Goal: Ask a question

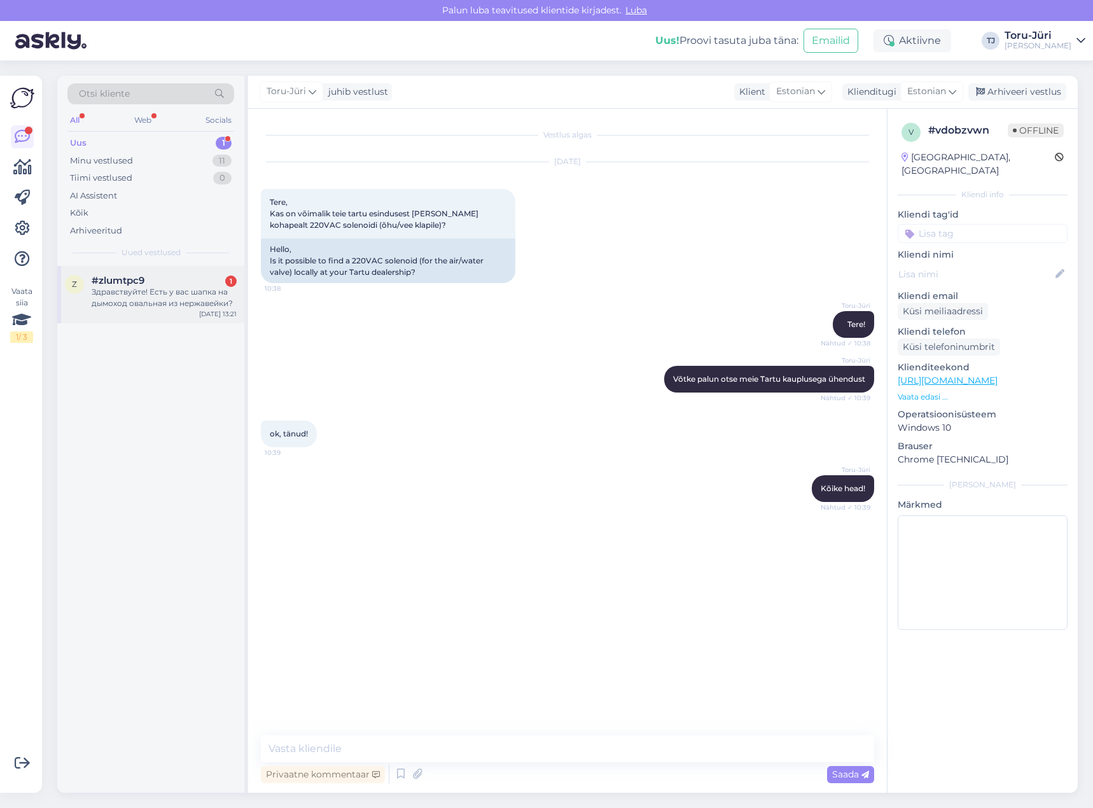
click at [141, 296] on div "Здравствуйте! Есть у вас шапка на дымоход овальная из нержавейки?" at bounding box center [164, 297] width 145 height 23
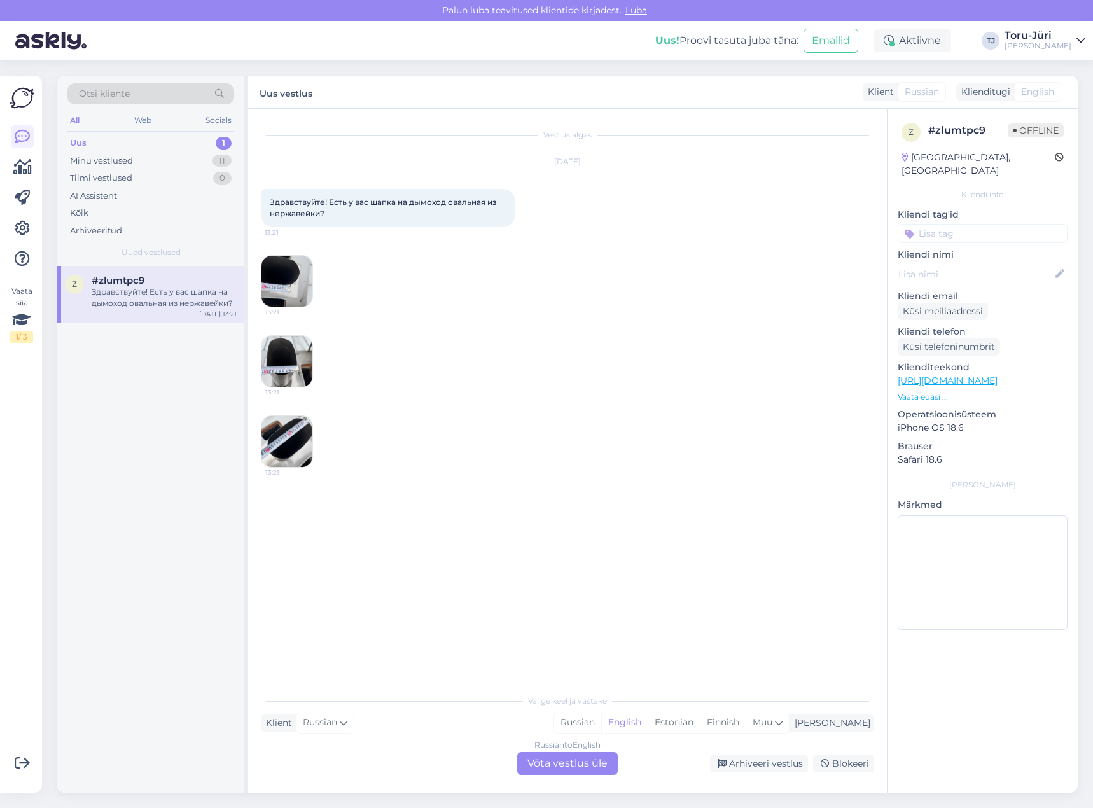
click at [571, 761] on div "Russian to English Võta vestlus üle" at bounding box center [567, 763] width 101 height 23
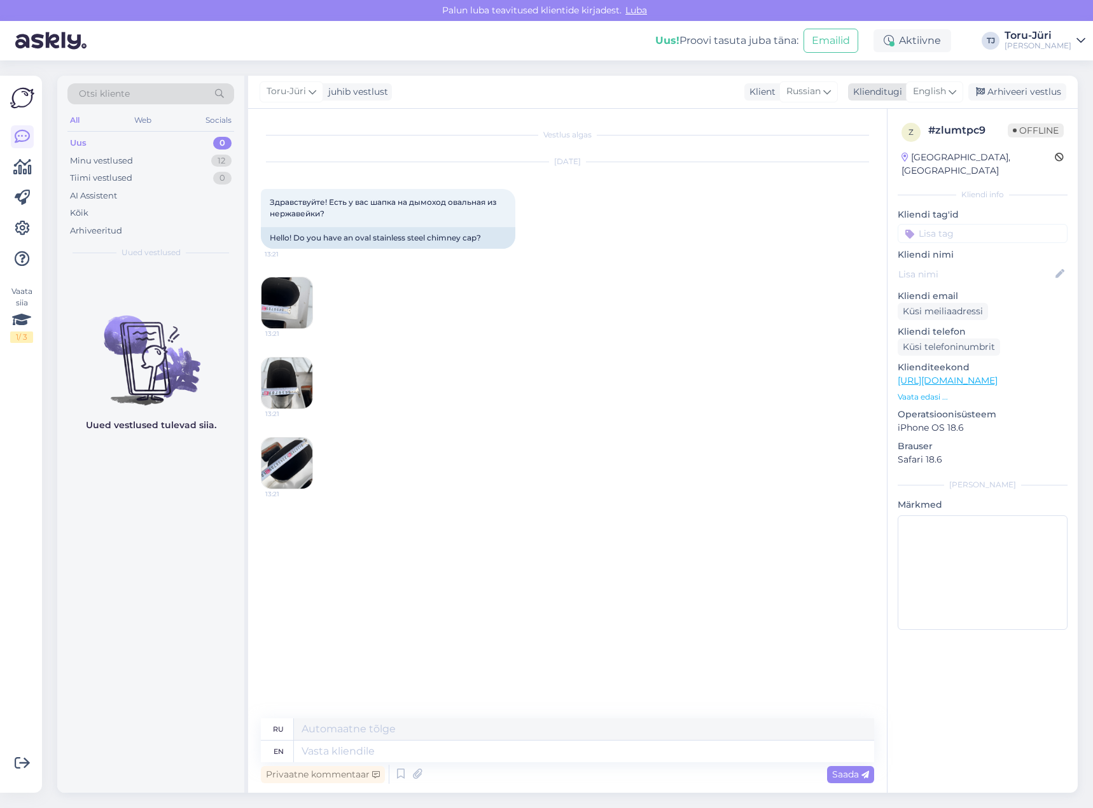
click at [946, 92] on span "English" at bounding box center [929, 92] width 33 height 14
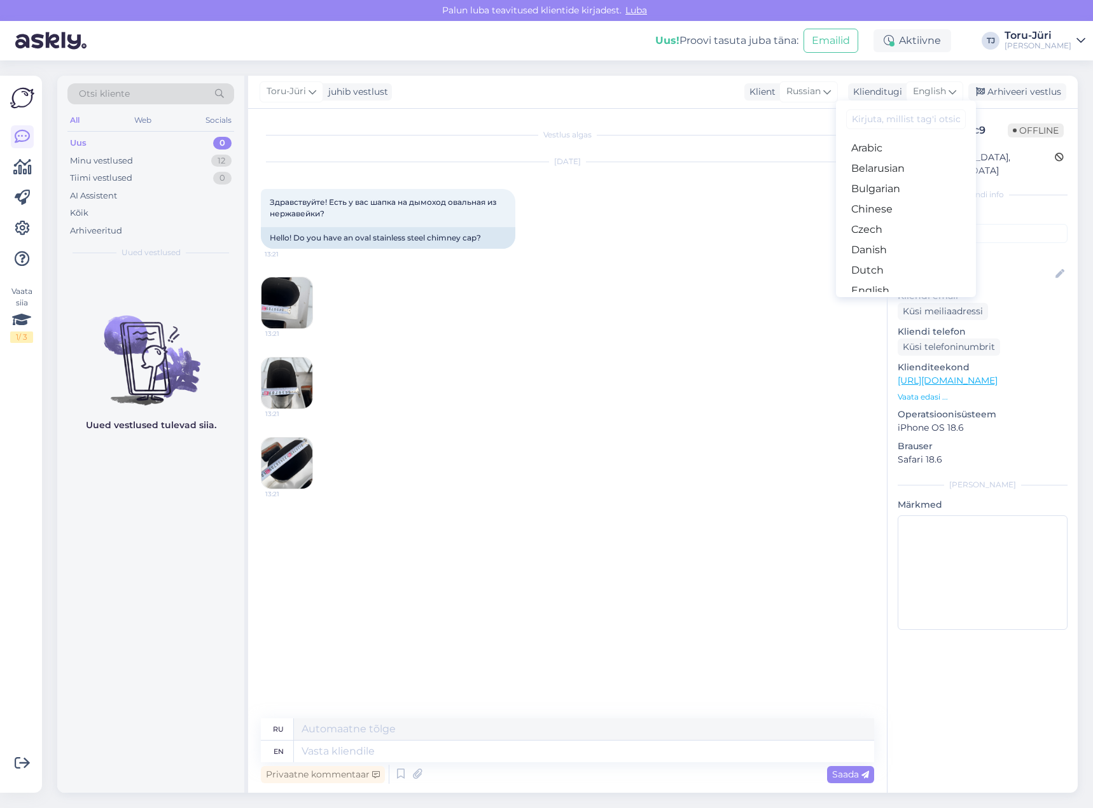
drag, startPoint x: 908, startPoint y: 251, endPoint x: 901, endPoint y: 251, distance: 7.0
click at [908, 301] on link "Estonian" at bounding box center [906, 311] width 140 height 20
click at [273, 304] on img at bounding box center [286, 302] width 51 height 51
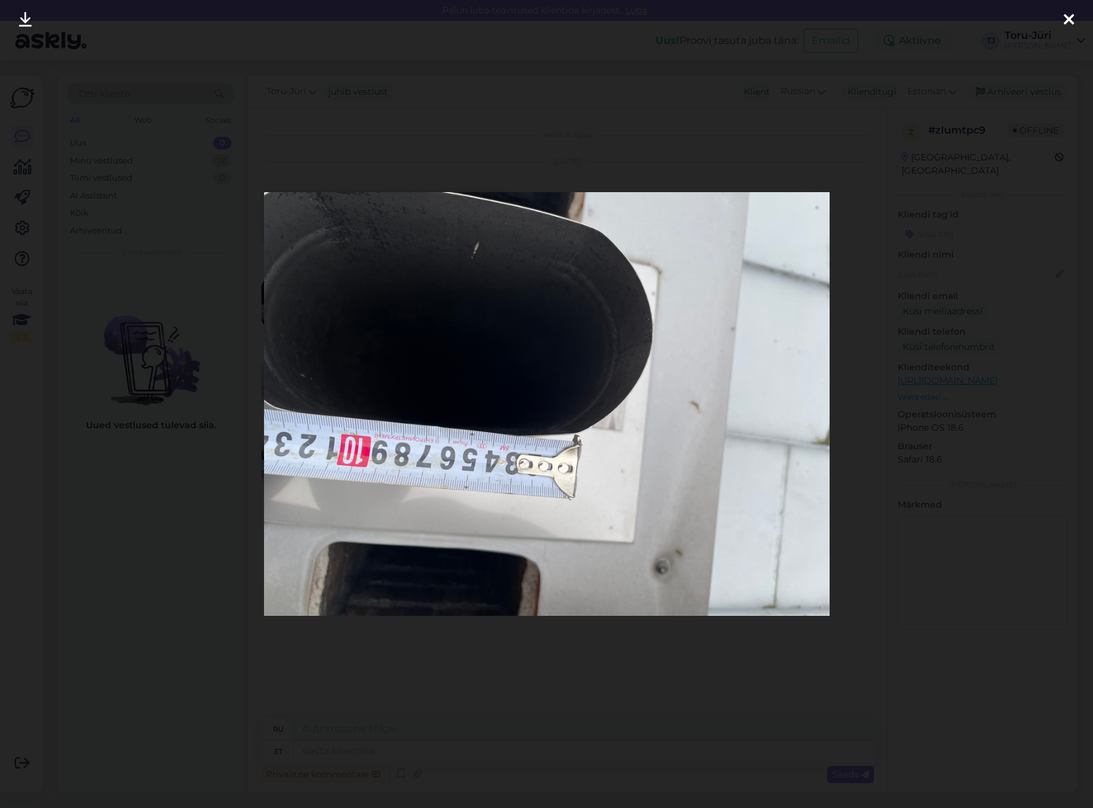
click at [1071, 17] on icon at bounding box center [1069, 20] width 10 height 17
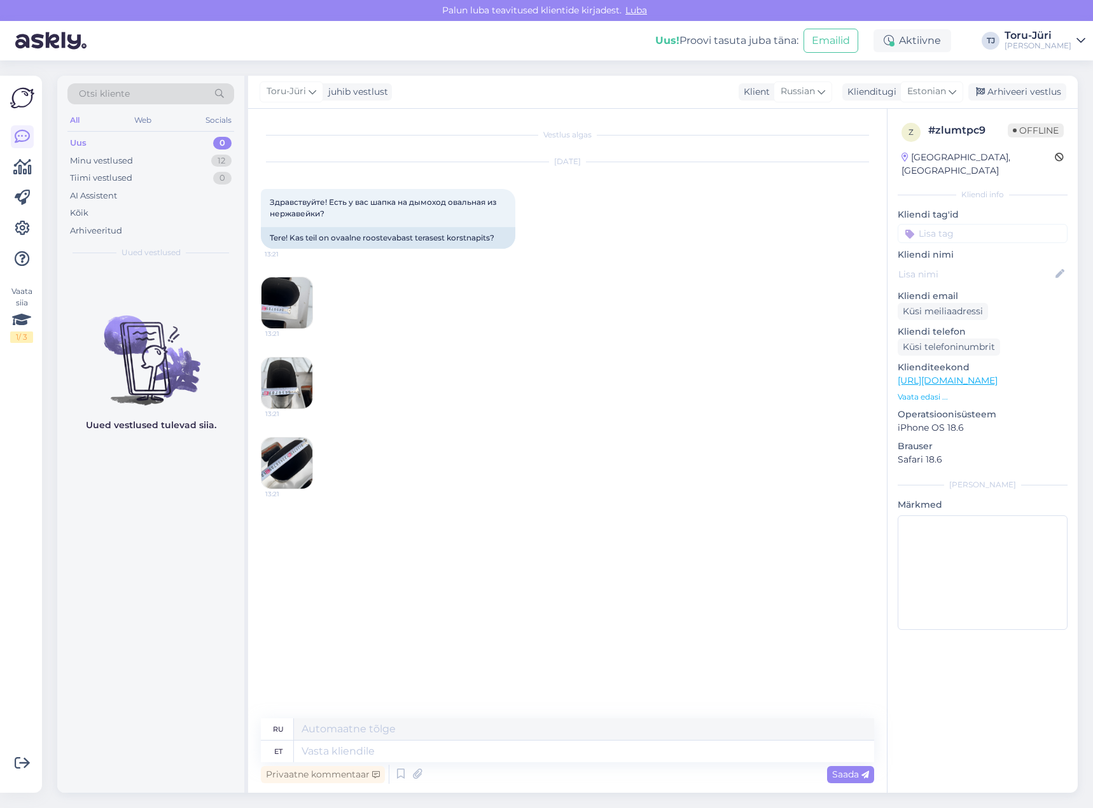
click at [274, 390] on img at bounding box center [286, 383] width 51 height 51
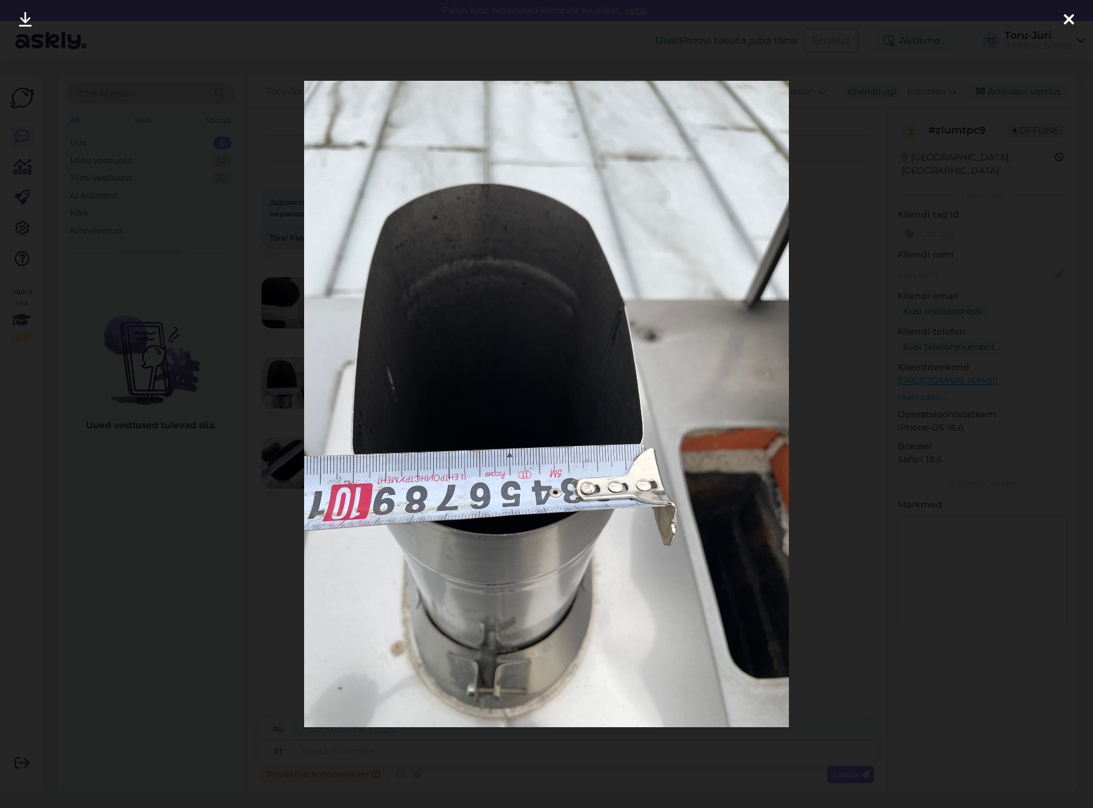
click at [1070, 22] on icon at bounding box center [1069, 20] width 10 height 17
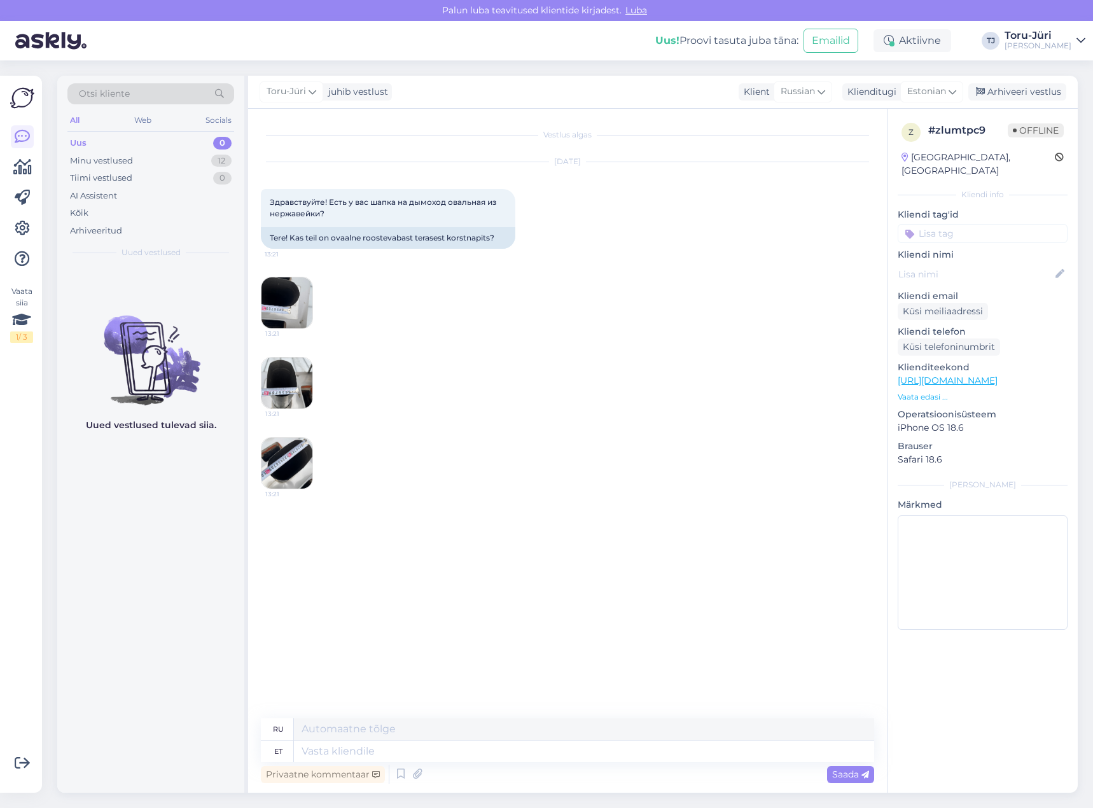
click at [276, 468] on img at bounding box center [286, 463] width 51 height 51
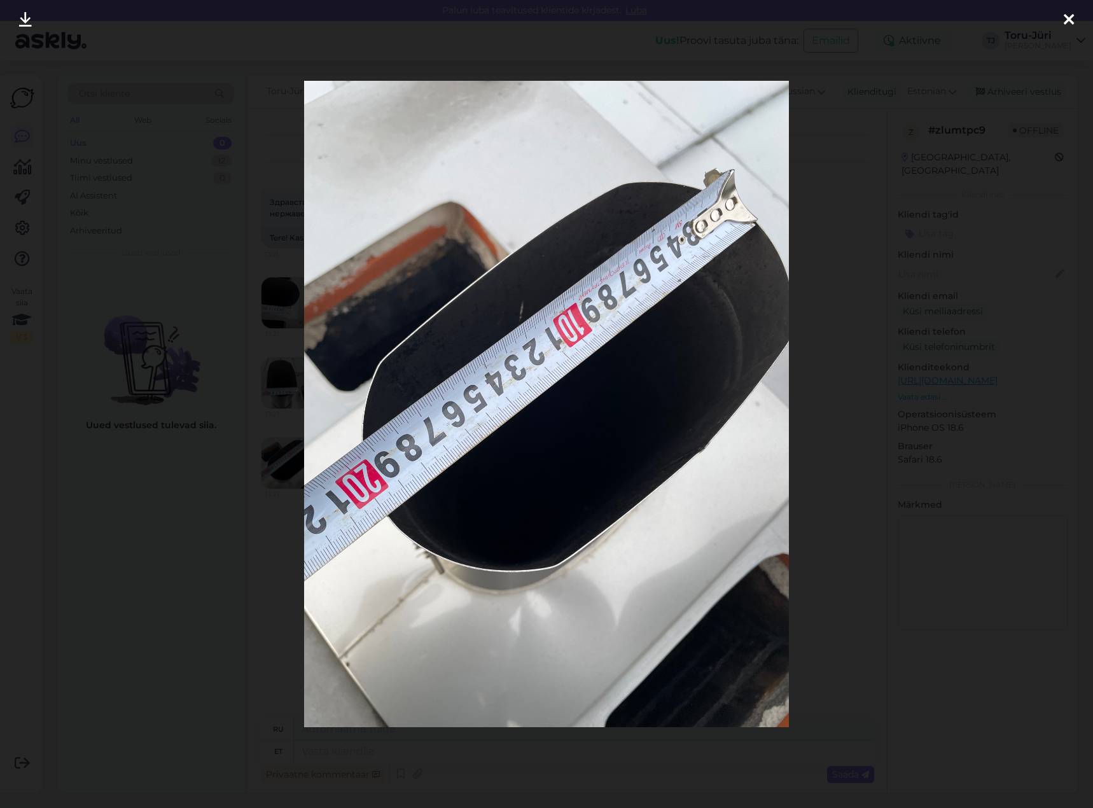
click at [1073, 20] on icon at bounding box center [1069, 20] width 10 height 17
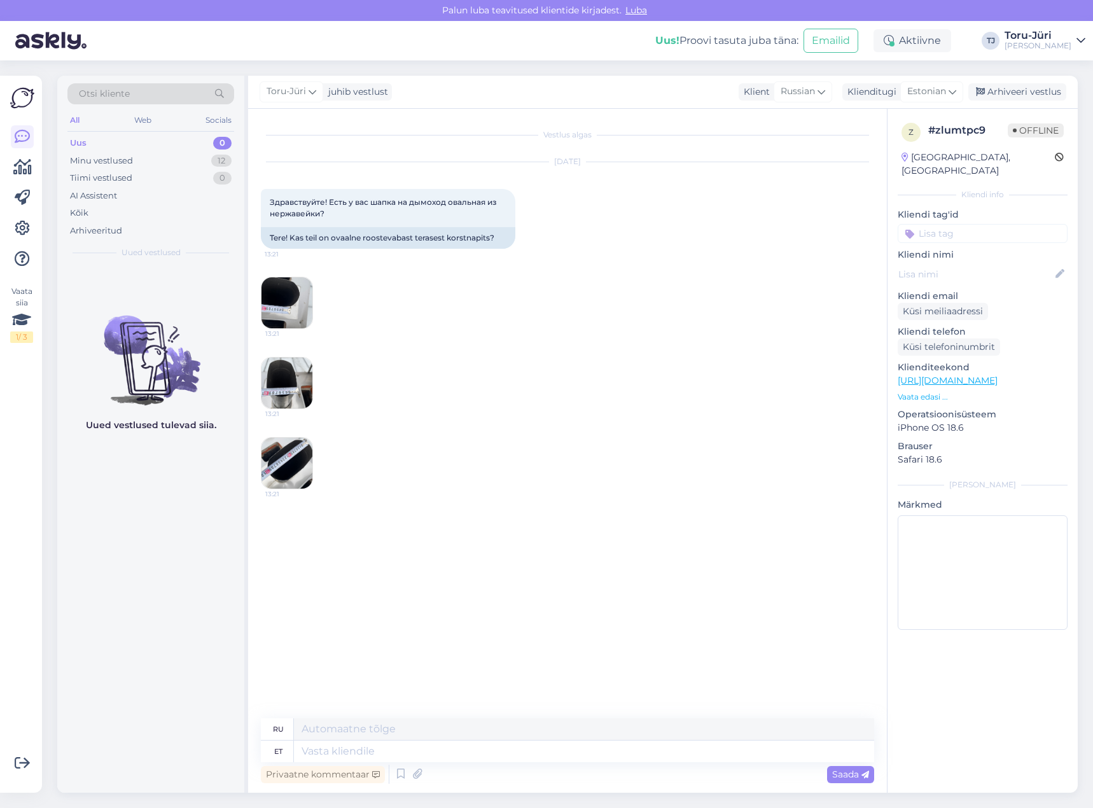
click at [306, 308] on img at bounding box center [286, 302] width 51 height 51
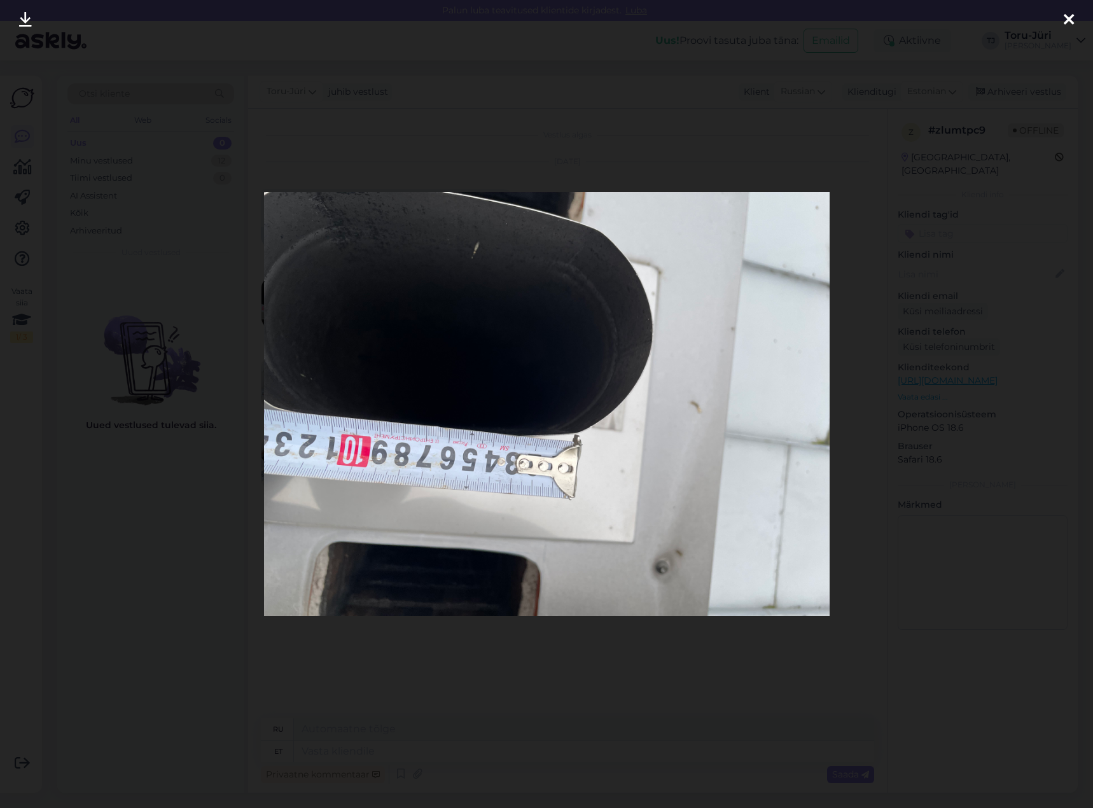
click at [1072, 14] on icon at bounding box center [1069, 20] width 10 height 17
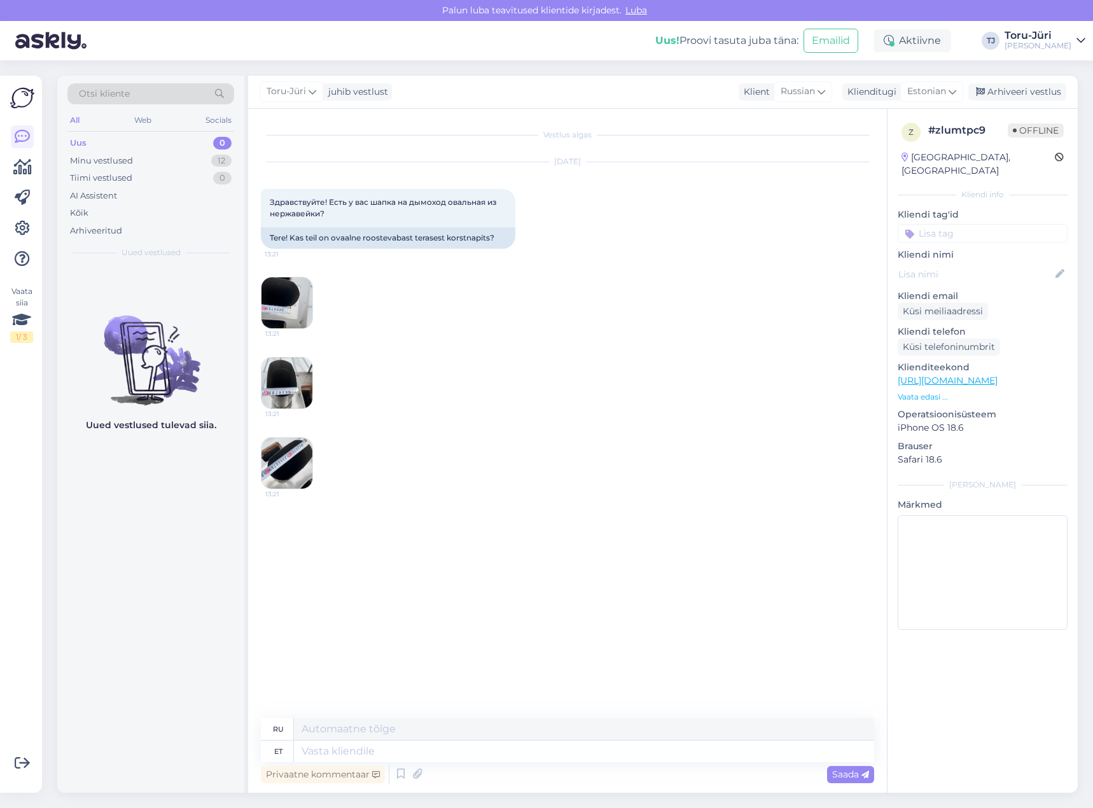
click at [306, 383] on img at bounding box center [286, 383] width 51 height 51
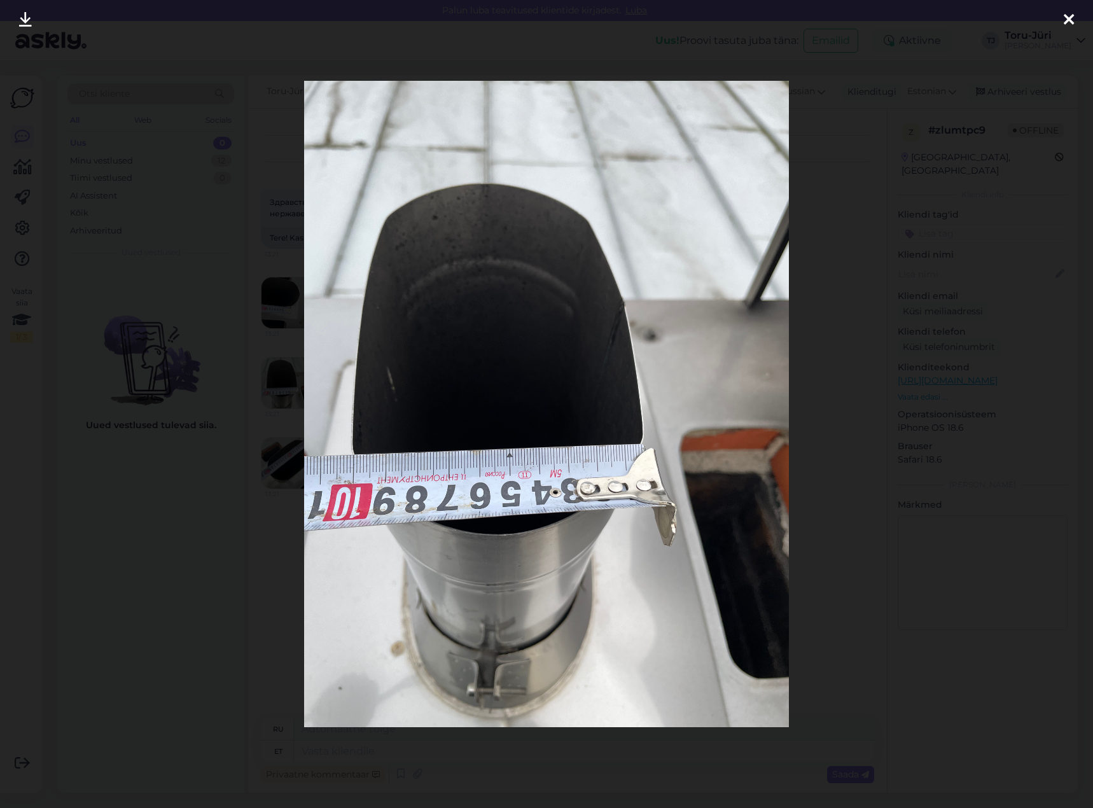
click at [1066, 16] on icon at bounding box center [1069, 20] width 10 height 17
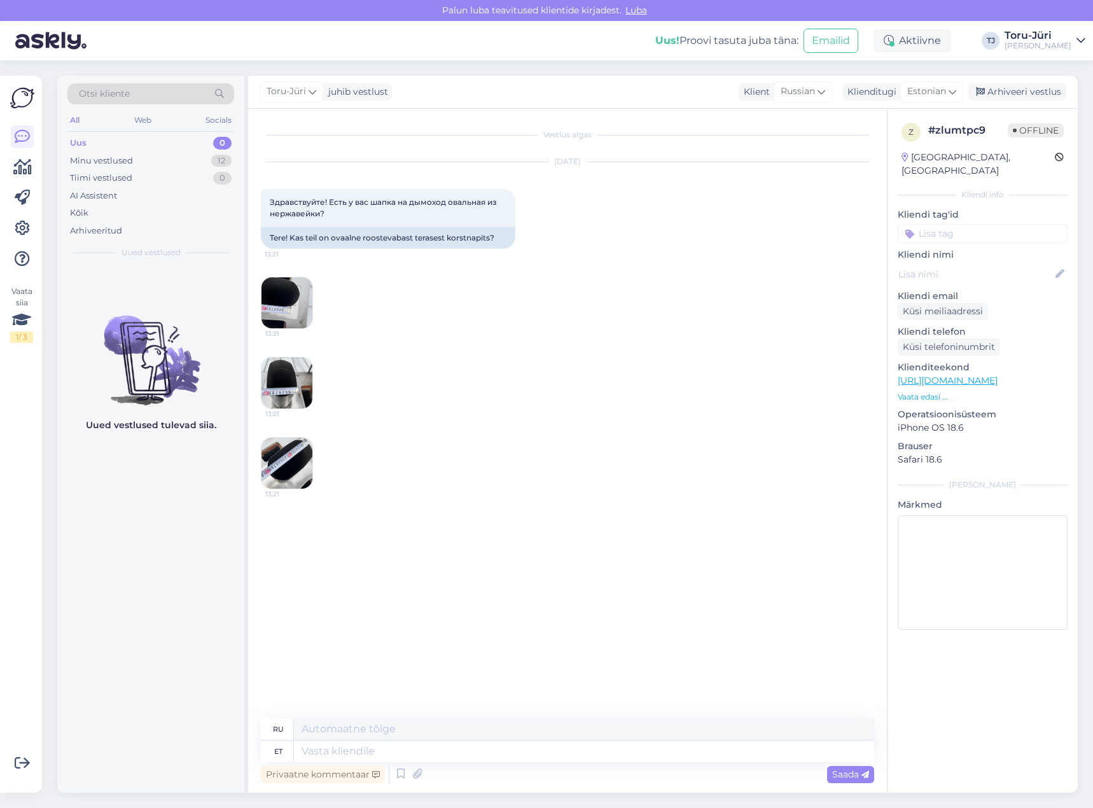
click at [940, 375] on link "[URL][DOMAIN_NAME]" at bounding box center [948, 380] width 100 height 11
click at [272, 307] on img at bounding box center [286, 302] width 51 height 51
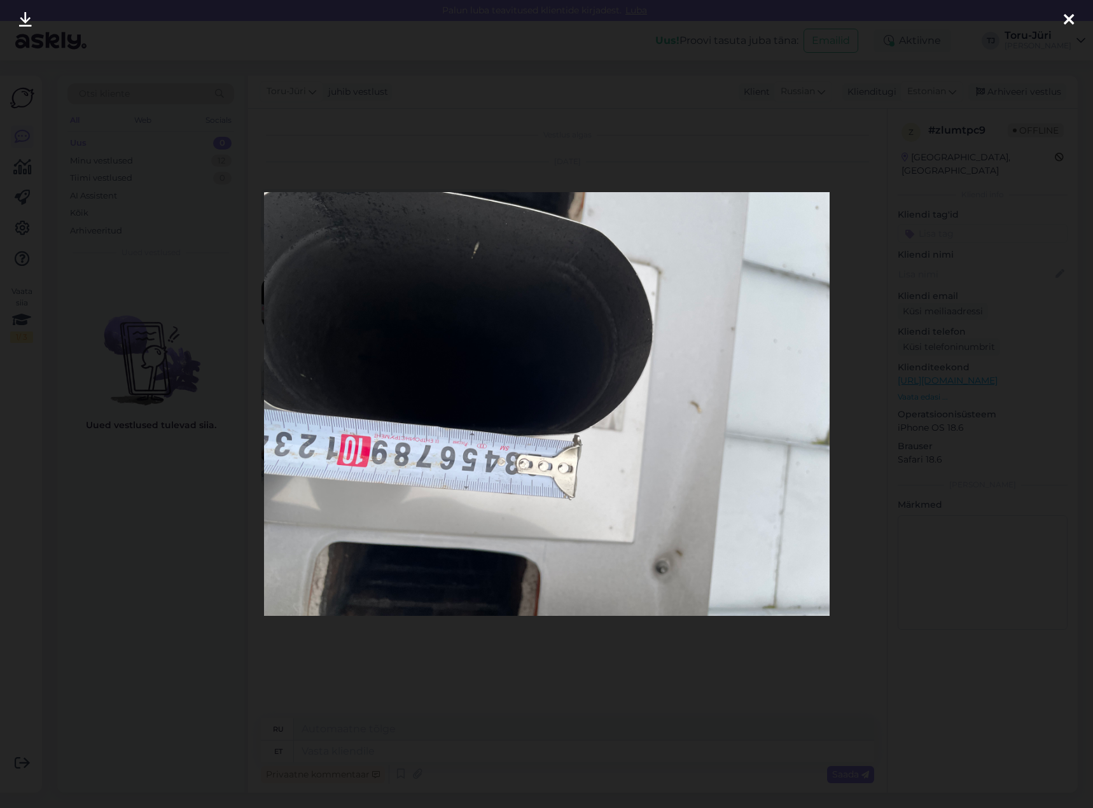
click at [1064, 15] on icon at bounding box center [1069, 20] width 10 height 17
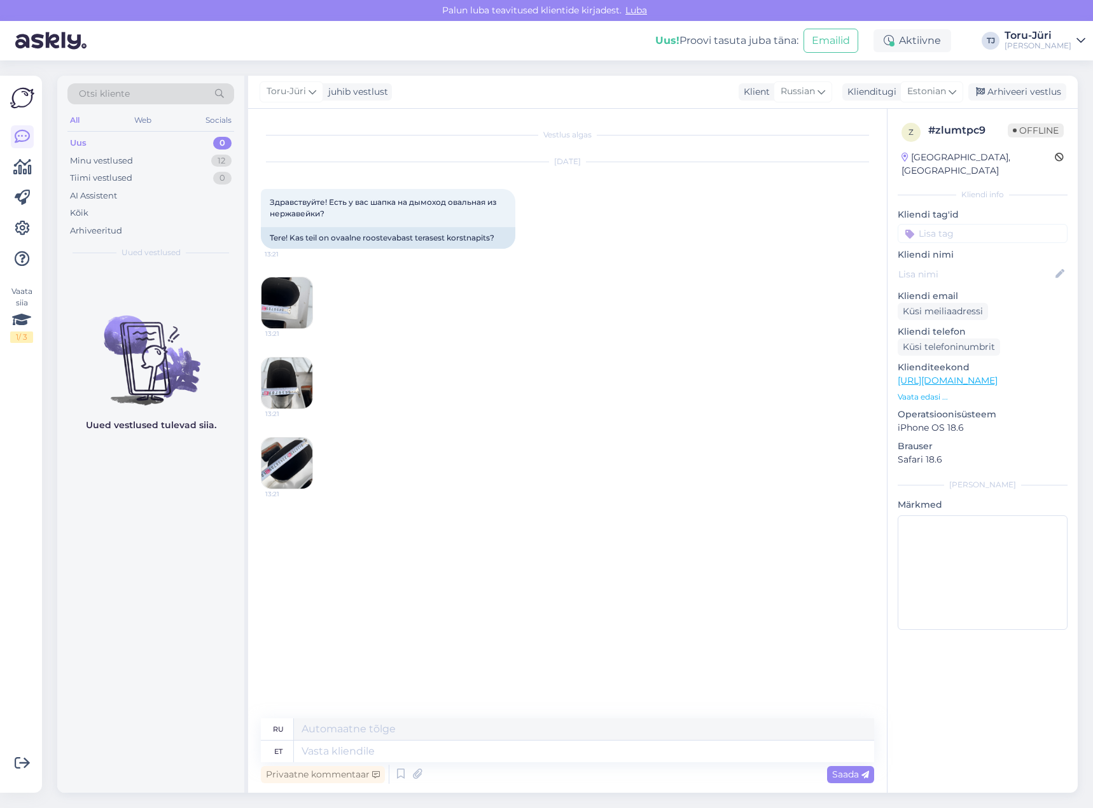
click at [310, 384] on img at bounding box center [286, 383] width 51 height 51
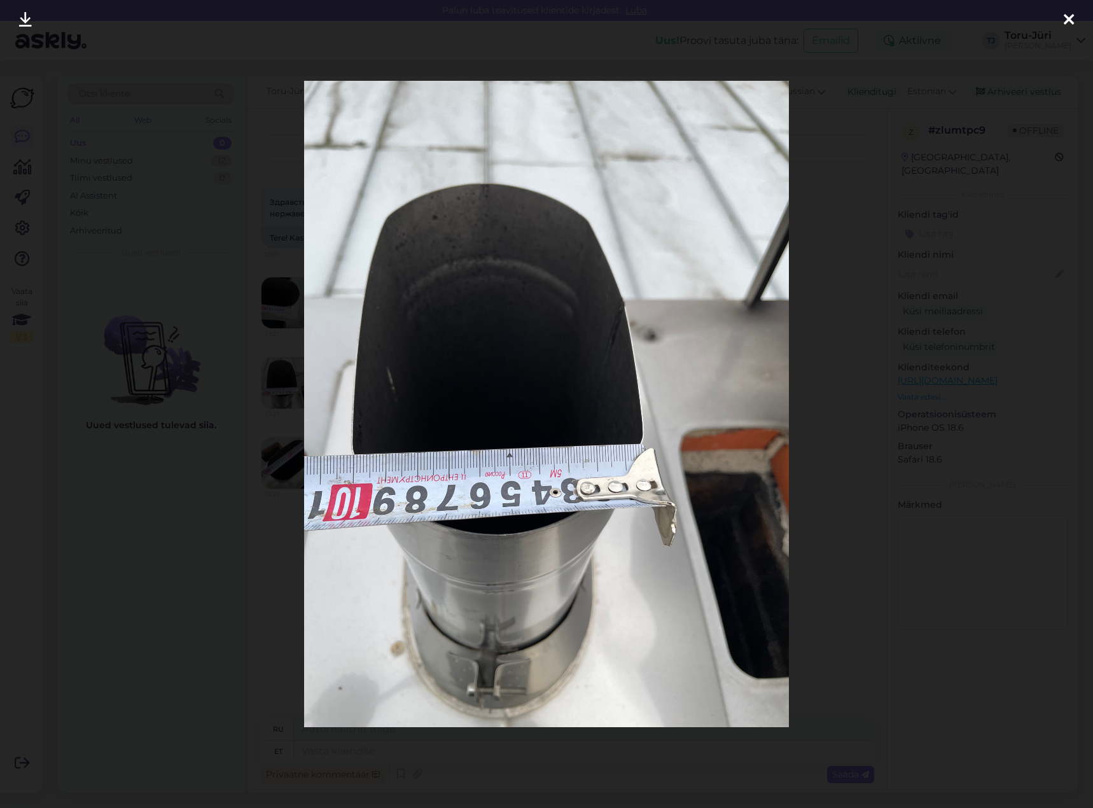
click at [1074, 24] on div at bounding box center [1068, 20] width 25 height 40
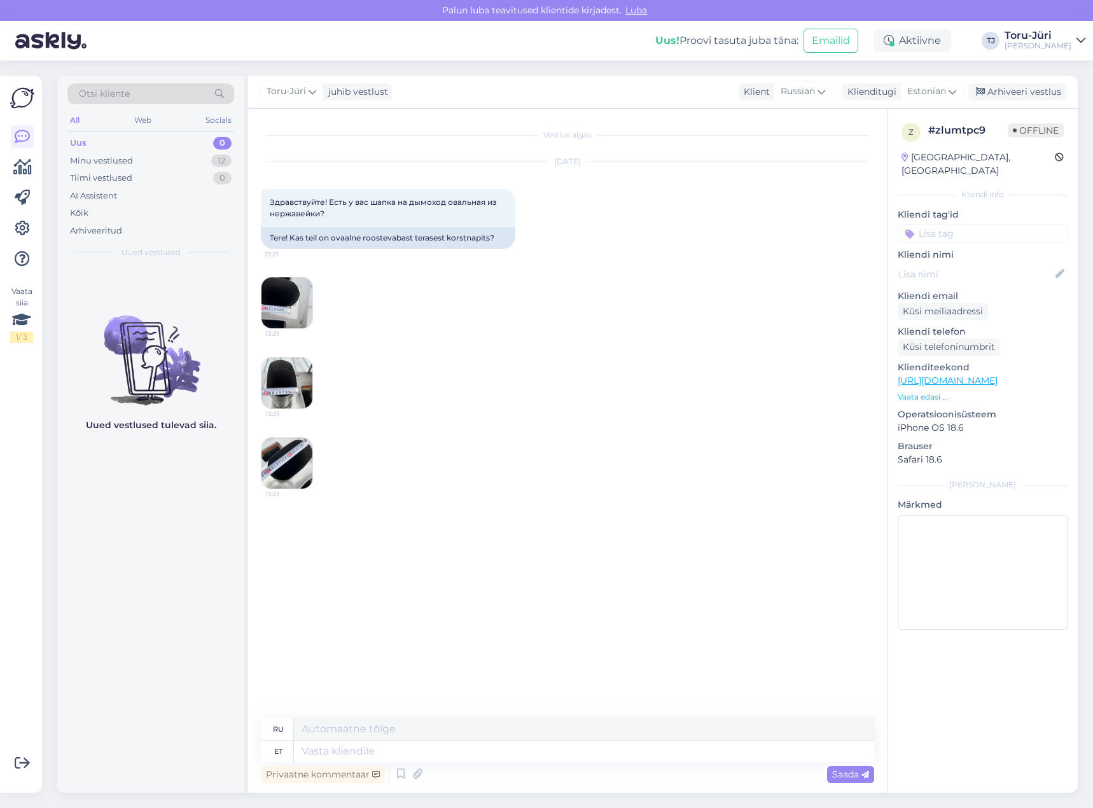
click at [284, 463] on img at bounding box center [286, 463] width 51 height 51
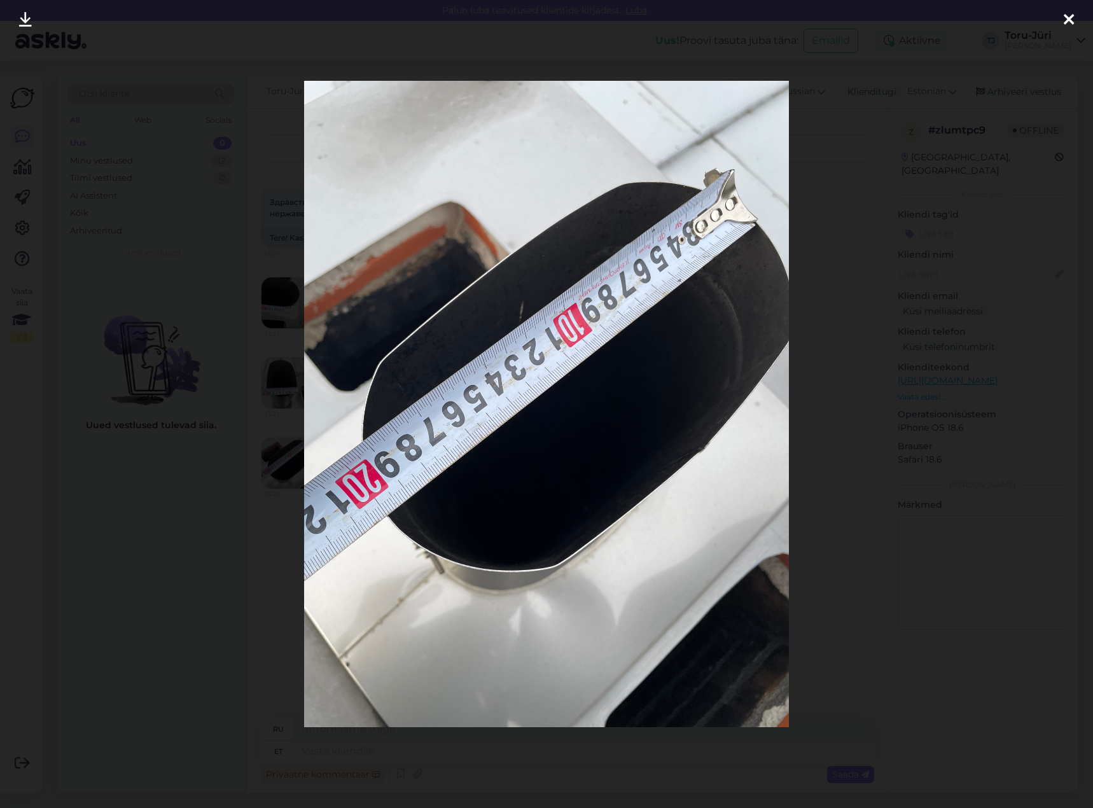
click at [1062, 22] on div at bounding box center [1068, 20] width 25 height 40
